Goal: Task Accomplishment & Management: Manage account settings

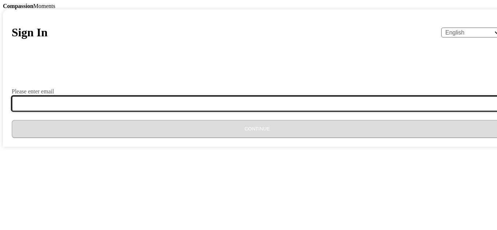
click at [177, 111] on input "Please enter email" at bounding box center [262, 103] width 500 height 15
type input "[EMAIL_ADDRESS][DOMAIN_NAME]"
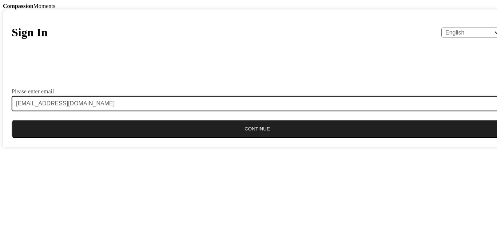
click at [246, 138] on button "Continue" at bounding box center [257, 129] width 491 height 18
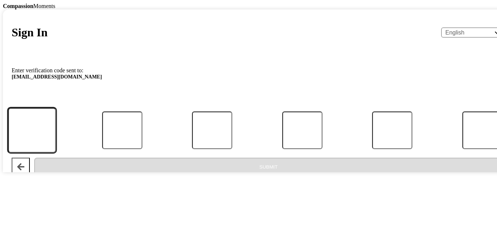
click at [56, 153] on input "Code" at bounding box center [32, 130] width 48 height 45
type input "6"
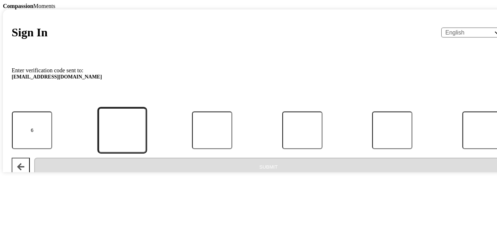
type input "2"
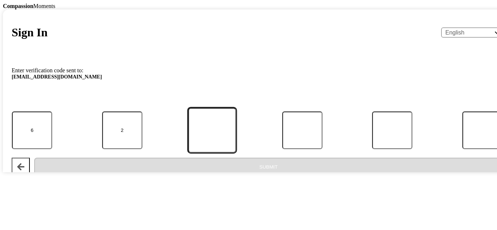
type input "1"
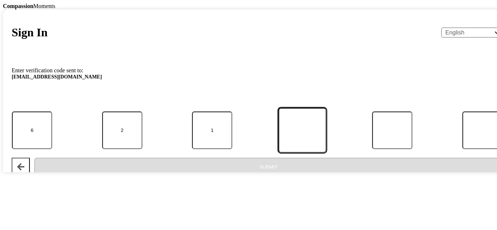
type input "3"
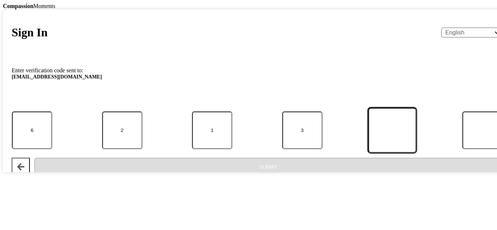
type input "9"
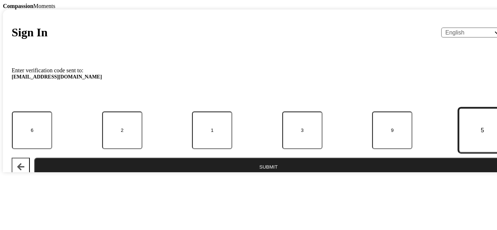
type input "5"
click at [259, 176] on button "Submit" at bounding box center [268, 167] width 469 height 18
click at [458, 153] on input "5" at bounding box center [482, 130] width 48 height 45
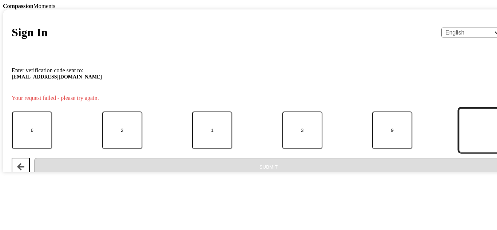
click at [458, 153] on input "Code" at bounding box center [482, 130] width 48 height 45
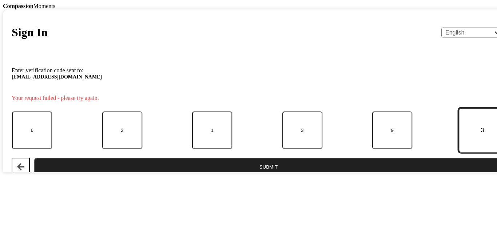
type input "3"
click at [265, 176] on button "Submit" at bounding box center [268, 167] width 469 height 18
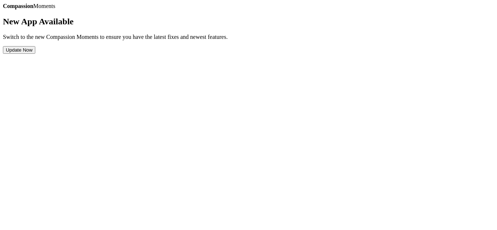
click at [35, 54] on button "Update Now" at bounding box center [19, 50] width 32 height 8
